Goal: Navigation & Orientation: Find specific page/section

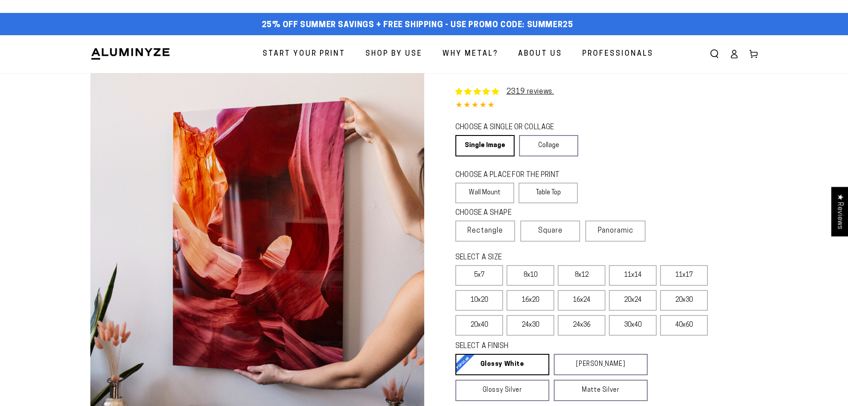
select select "**********"
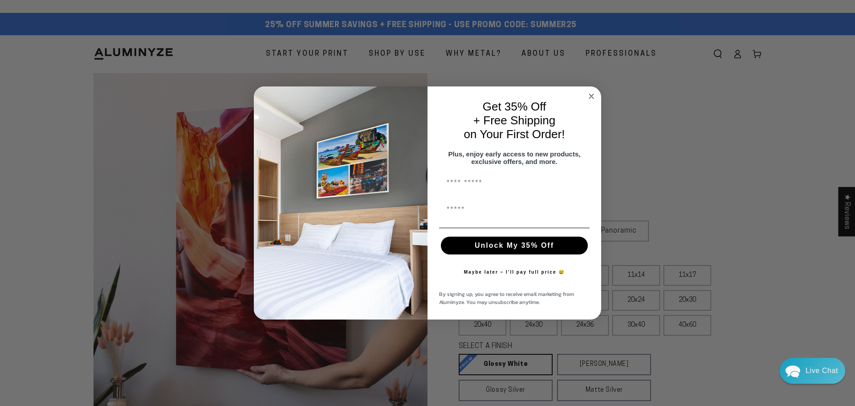
click at [594, 94] on circle "Close dialog" at bounding box center [591, 96] width 10 height 10
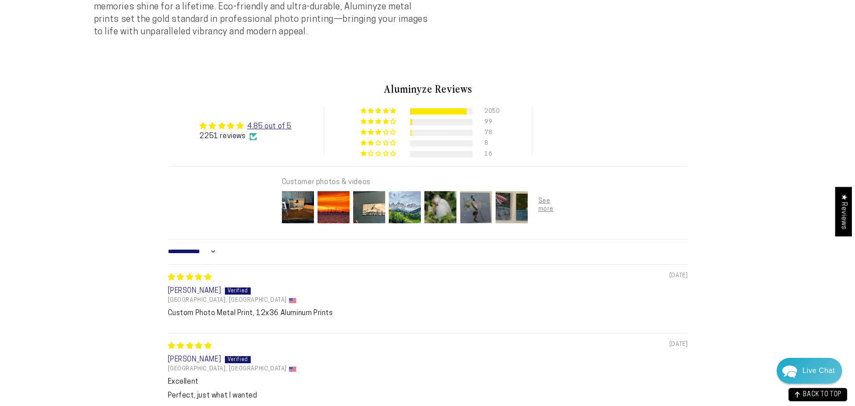
scroll to position [534, 0]
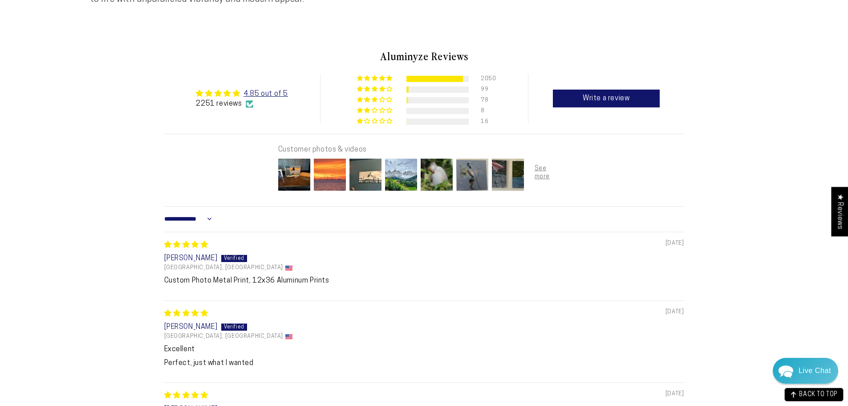
click at [331, 178] on img at bounding box center [330, 175] width 36 height 36
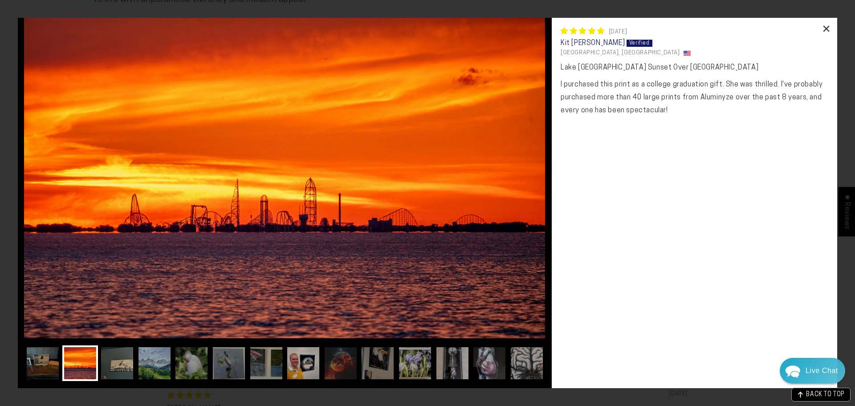
click at [828, 28] on div "×" at bounding box center [826, 28] width 21 height 21
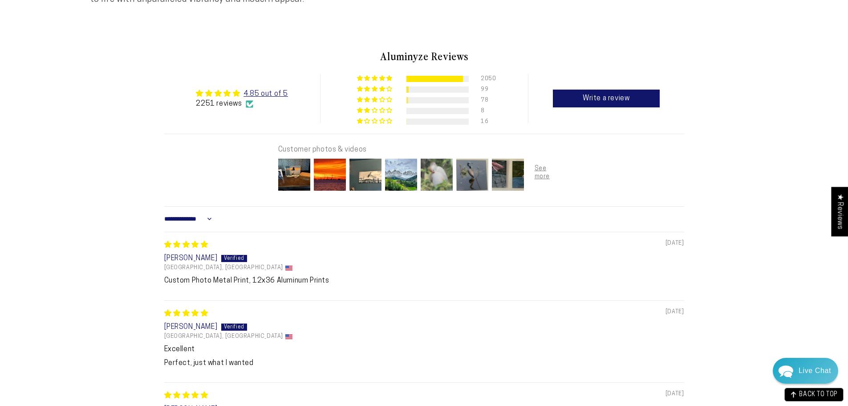
click at [441, 177] on img at bounding box center [437, 175] width 36 height 36
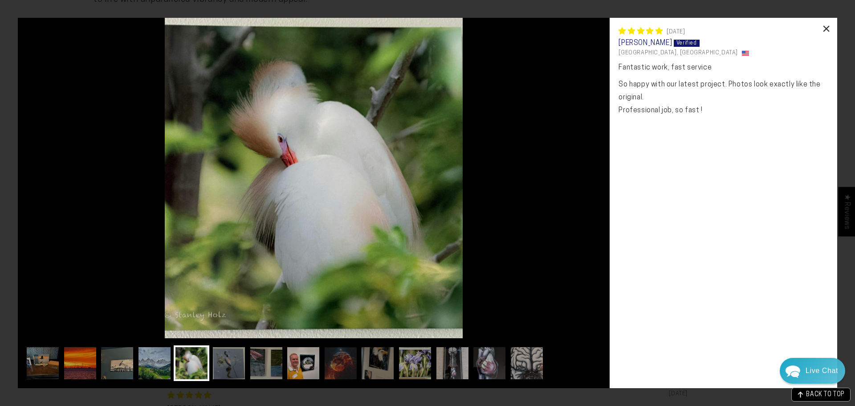
click at [830, 27] on div "×" at bounding box center [826, 28] width 21 height 21
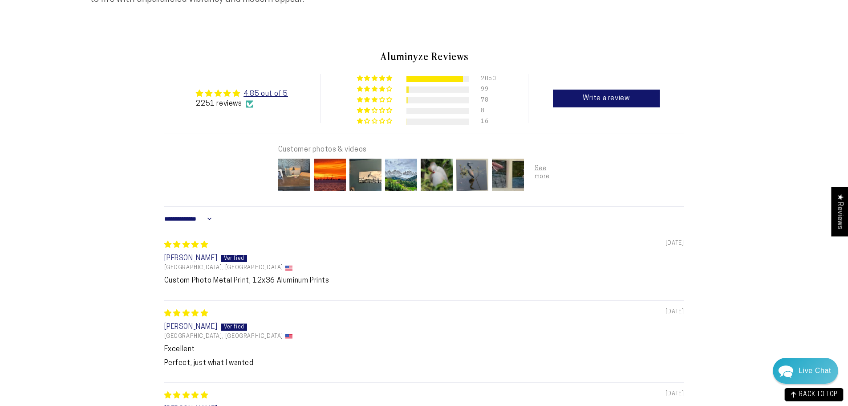
click at [301, 175] on img at bounding box center [295, 175] width 36 height 36
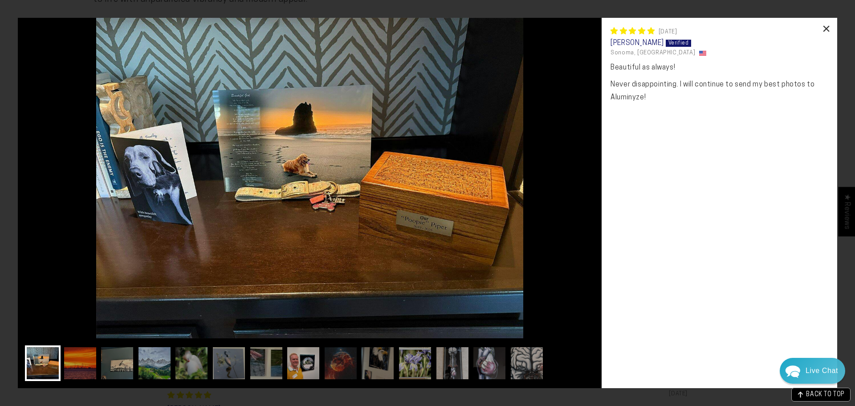
click at [830, 28] on div "×" at bounding box center [826, 28] width 21 height 21
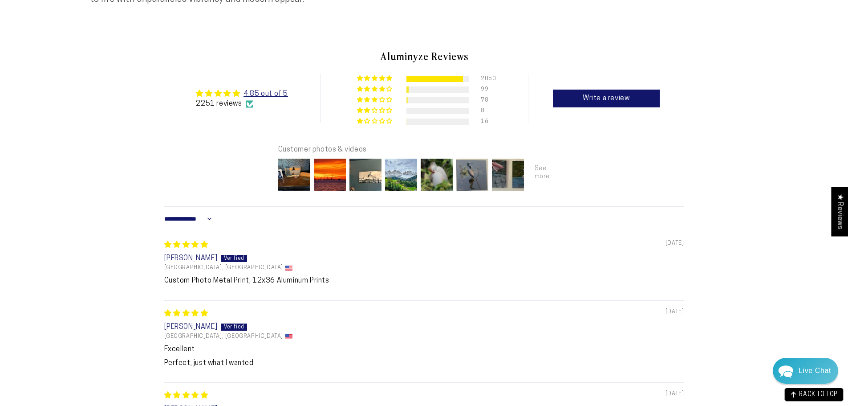
click at [541, 179] on div at bounding box center [544, 175] width 36 height 36
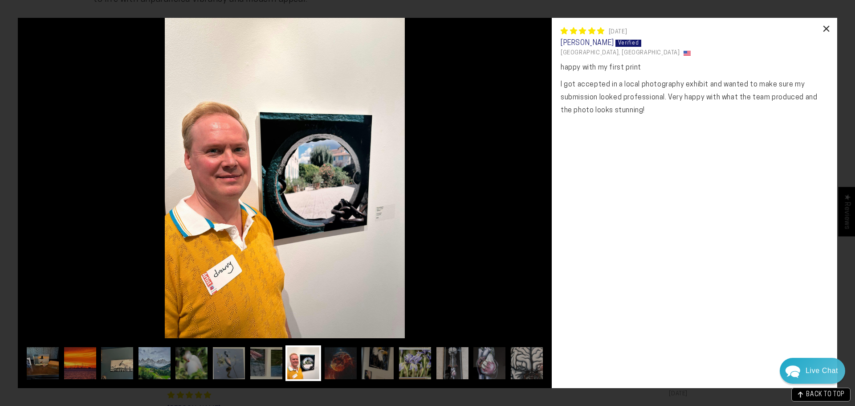
click at [824, 29] on div "×" at bounding box center [826, 28] width 21 height 21
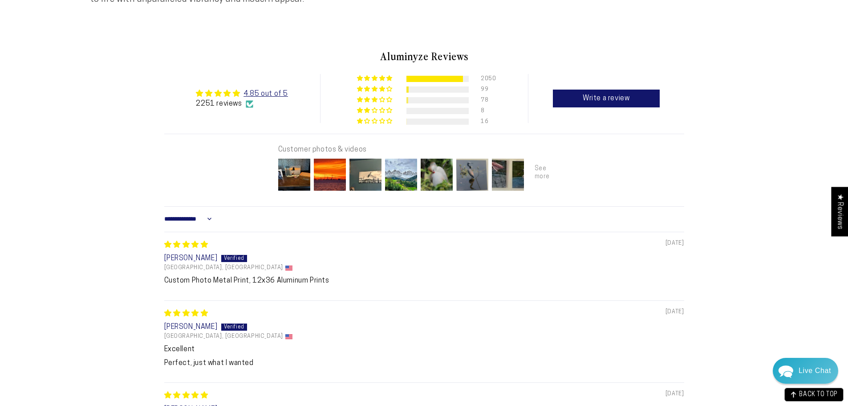
click at [539, 181] on div at bounding box center [544, 175] width 36 height 36
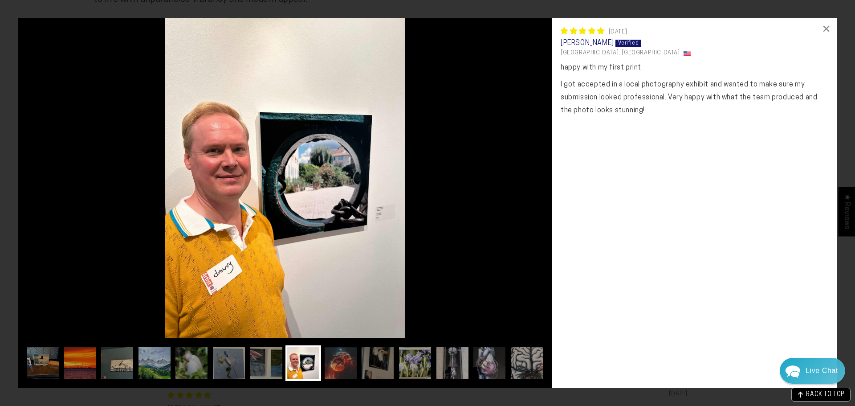
click at [335, 364] on img at bounding box center [341, 363] width 36 height 36
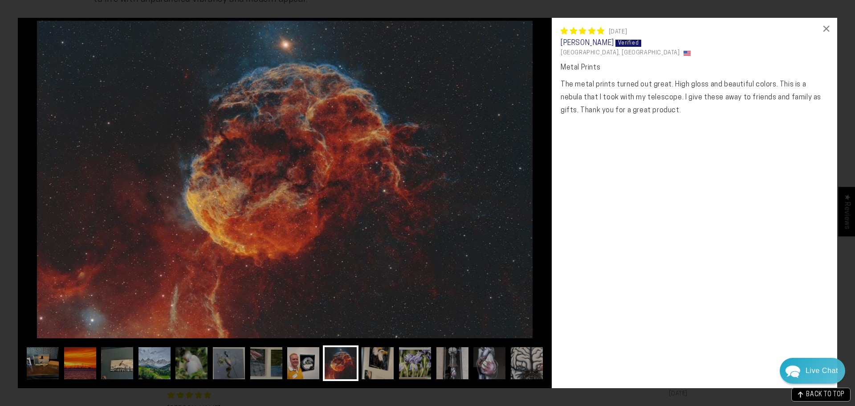
click at [373, 364] on img at bounding box center [378, 363] width 36 height 36
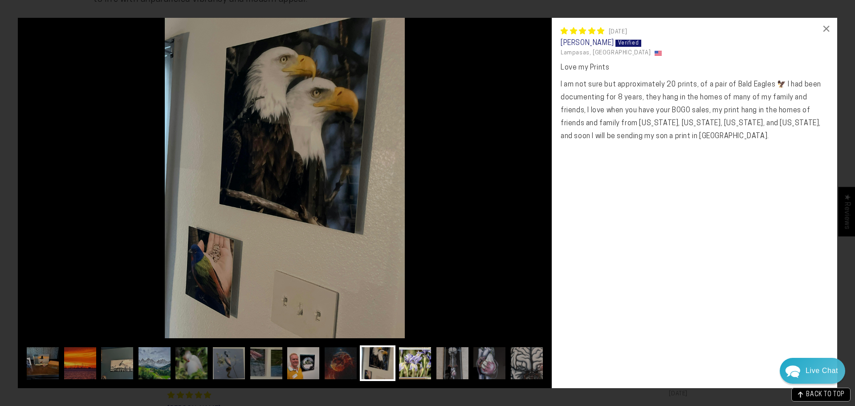
click at [410, 360] on img at bounding box center [415, 363] width 36 height 36
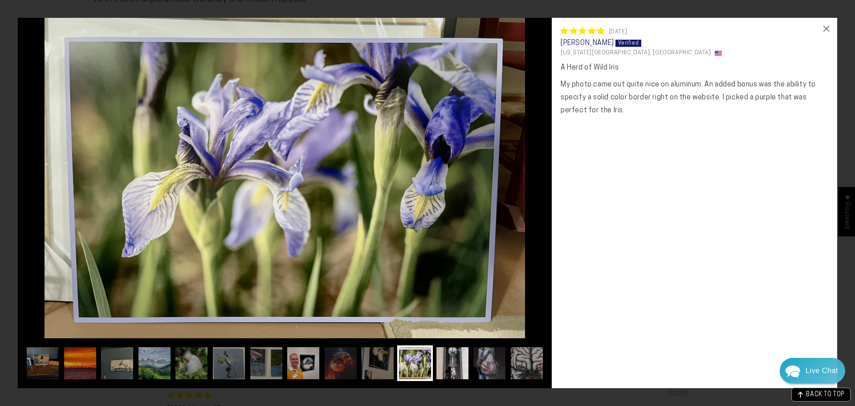
click at [449, 366] on img at bounding box center [453, 363] width 36 height 36
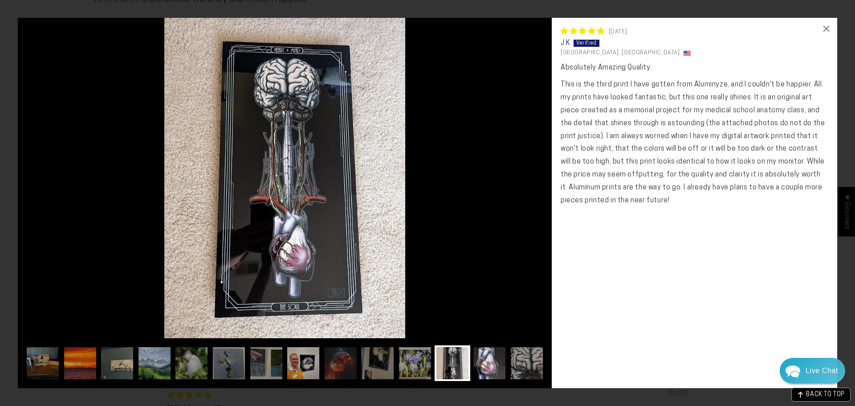
click at [484, 366] on img at bounding box center [490, 363] width 36 height 36
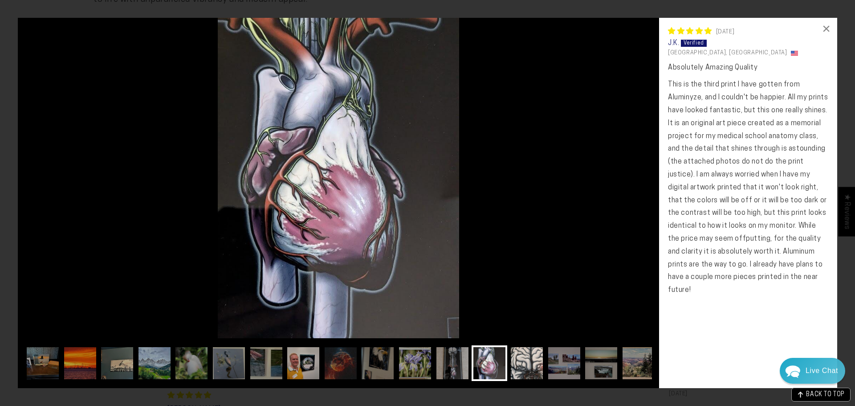
click at [520, 370] on img at bounding box center [527, 363] width 36 height 36
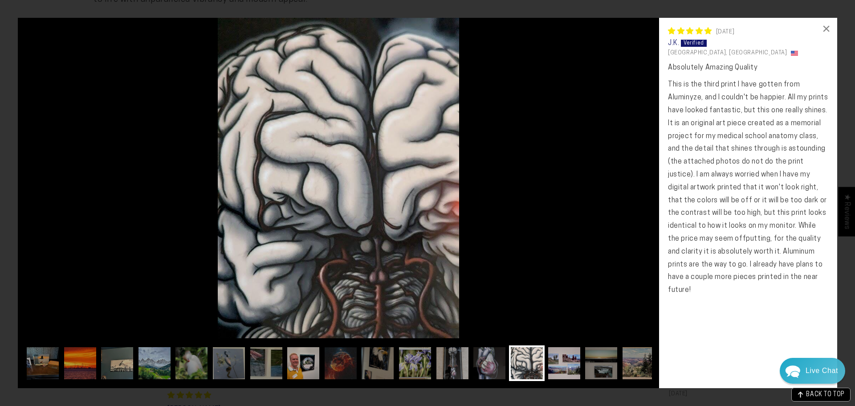
click at [558, 366] on img at bounding box center [564, 363] width 36 height 36
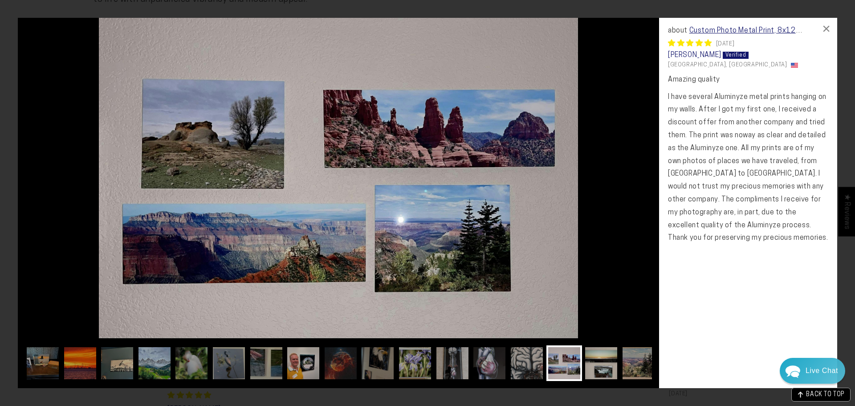
click at [599, 367] on img at bounding box center [601, 363] width 36 height 36
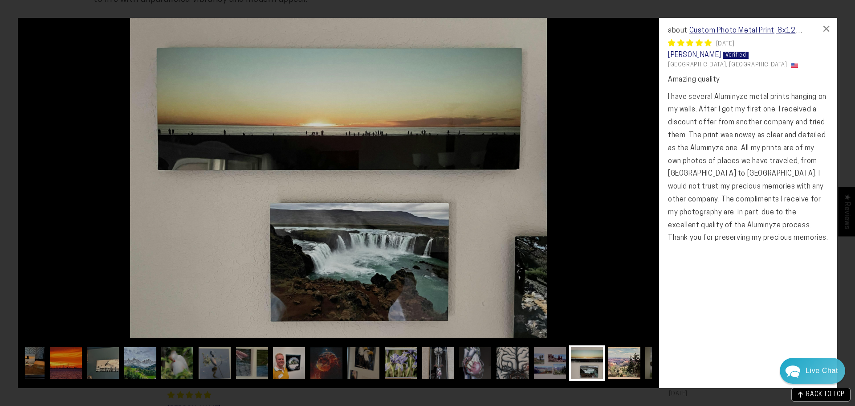
click at [631, 364] on img at bounding box center [624, 363] width 36 height 36
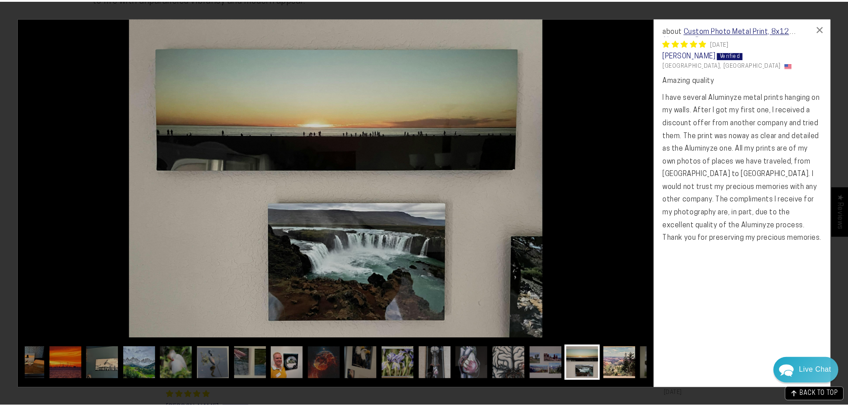
scroll to position [0, 50]
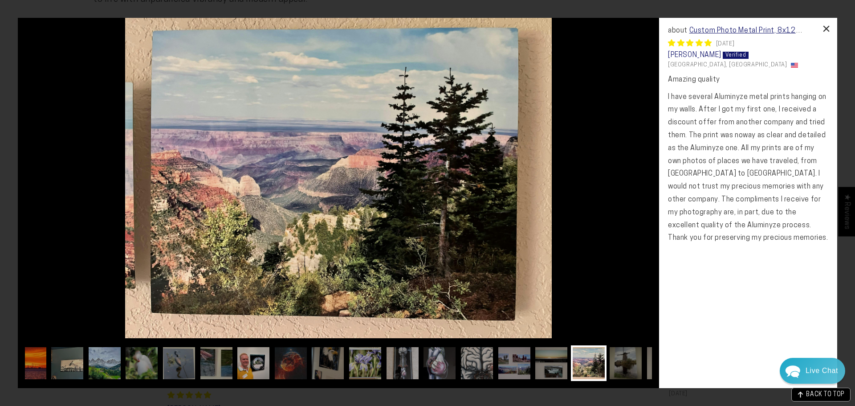
click at [825, 25] on div "×" at bounding box center [826, 28] width 21 height 21
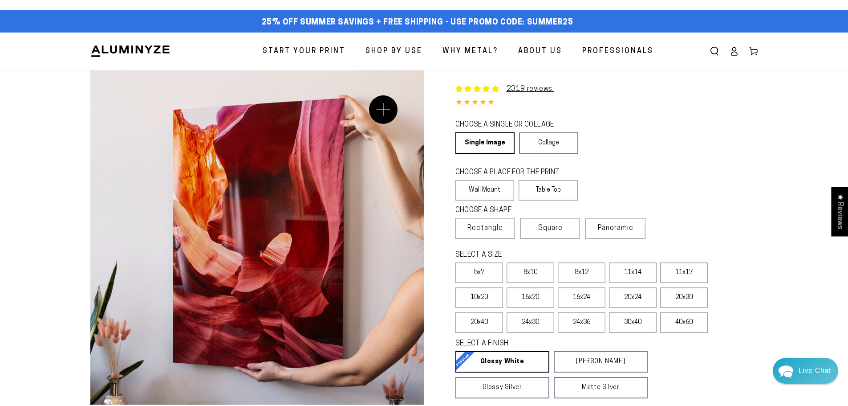
scroll to position [0, 0]
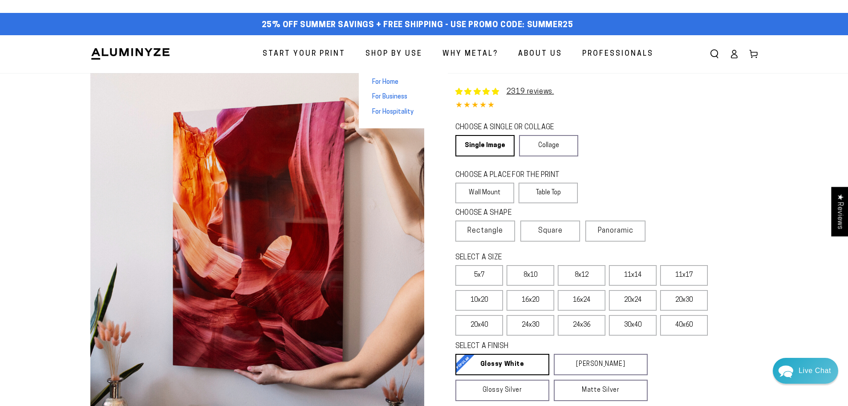
click at [394, 79] on span "For Home" at bounding box center [385, 82] width 26 height 9
